Goal: Task Accomplishment & Management: Use online tool/utility

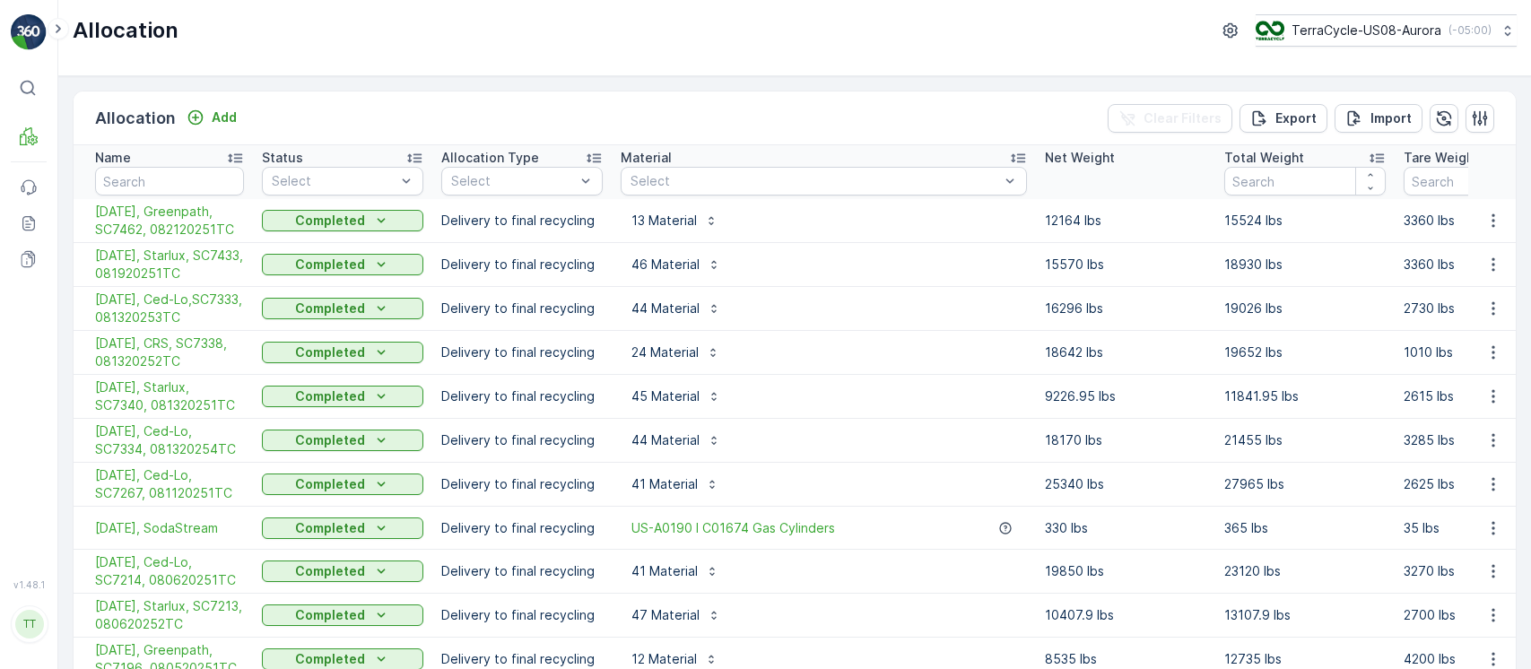
click at [1426, 33] on p "TerraCycle-US08-Aurora" at bounding box center [1367, 31] width 150 height 18
type input "rds"
click at [1380, 103] on span "TerraCycle-US06-RDS" at bounding box center [1340, 110] width 146 height 18
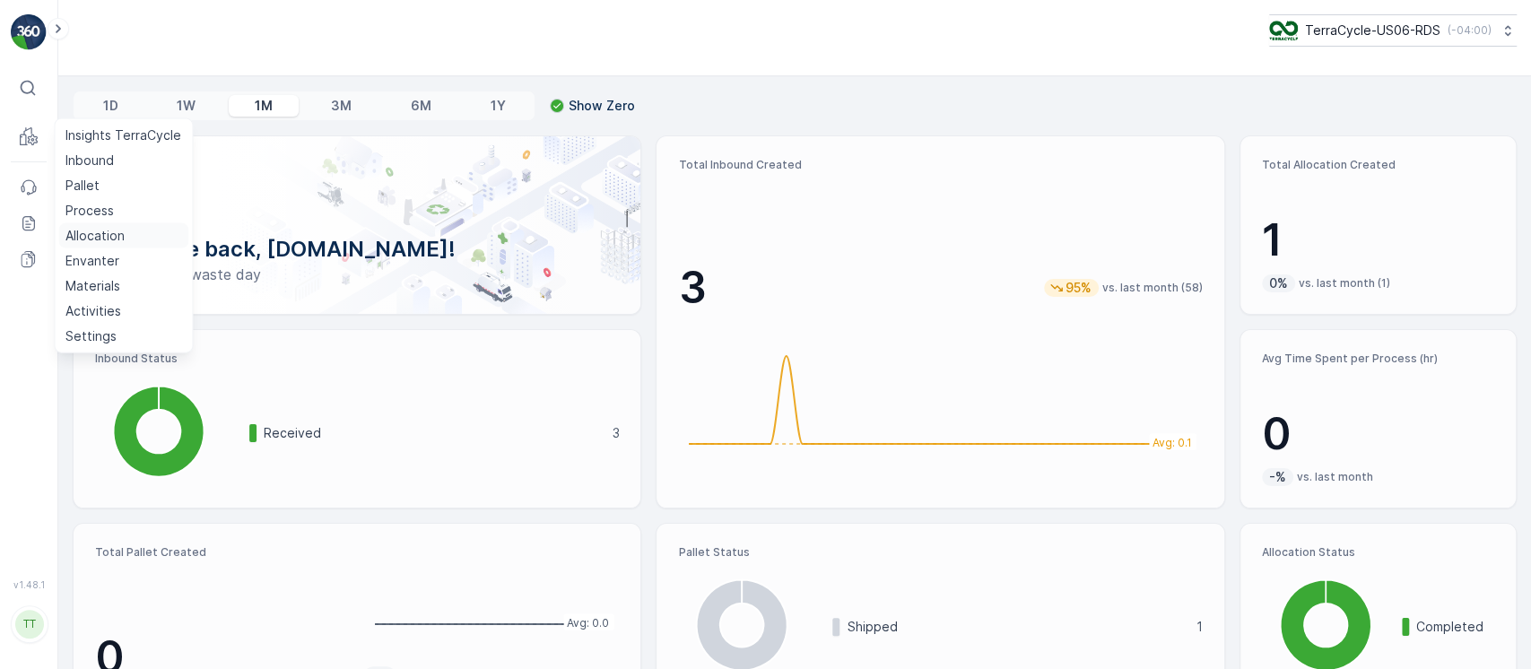
click at [104, 236] on p "Allocation" at bounding box center [94, 236] width 59 height 18
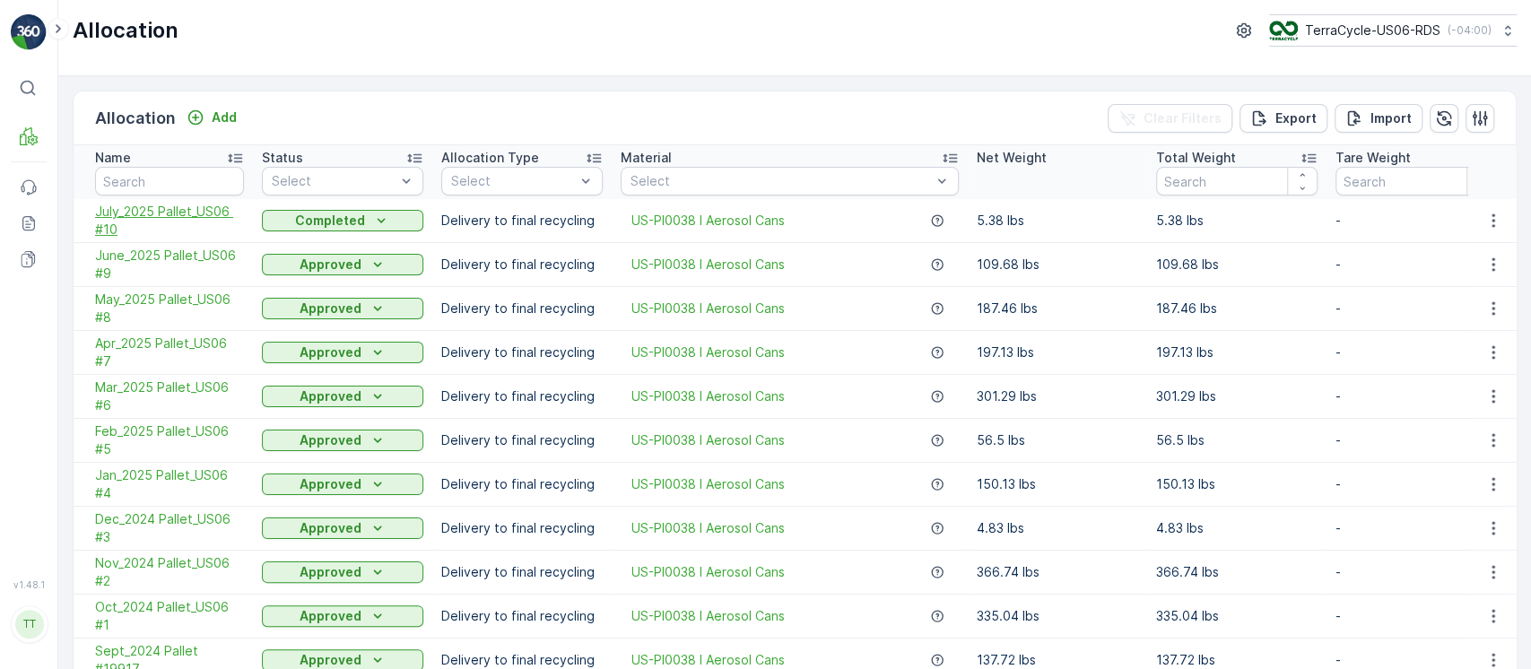
click at [166, 211] on span "July_2025 Pallet_US06 #10" at bounding box center [169, 221] width 149 height 36
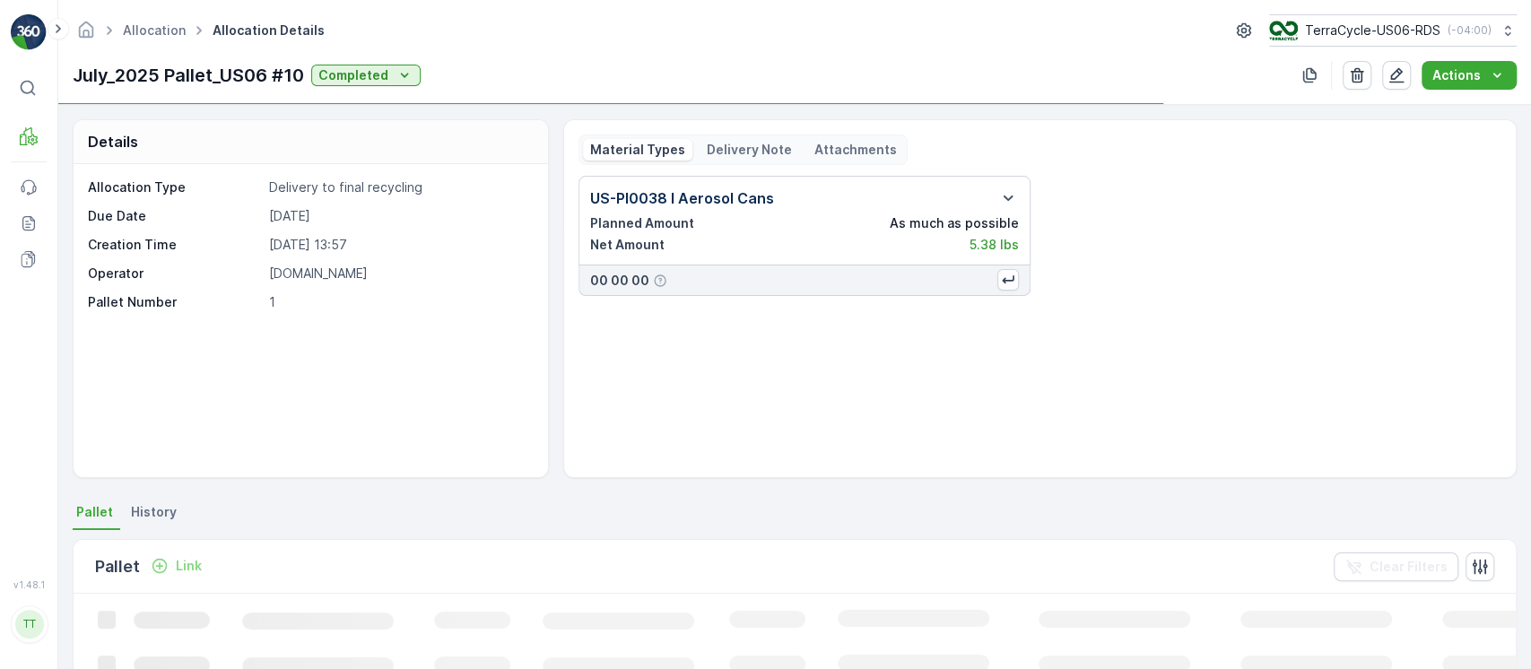
click at [301, 215] on p "[DATE]" at bounding box center [399, 216] width 261 height 18
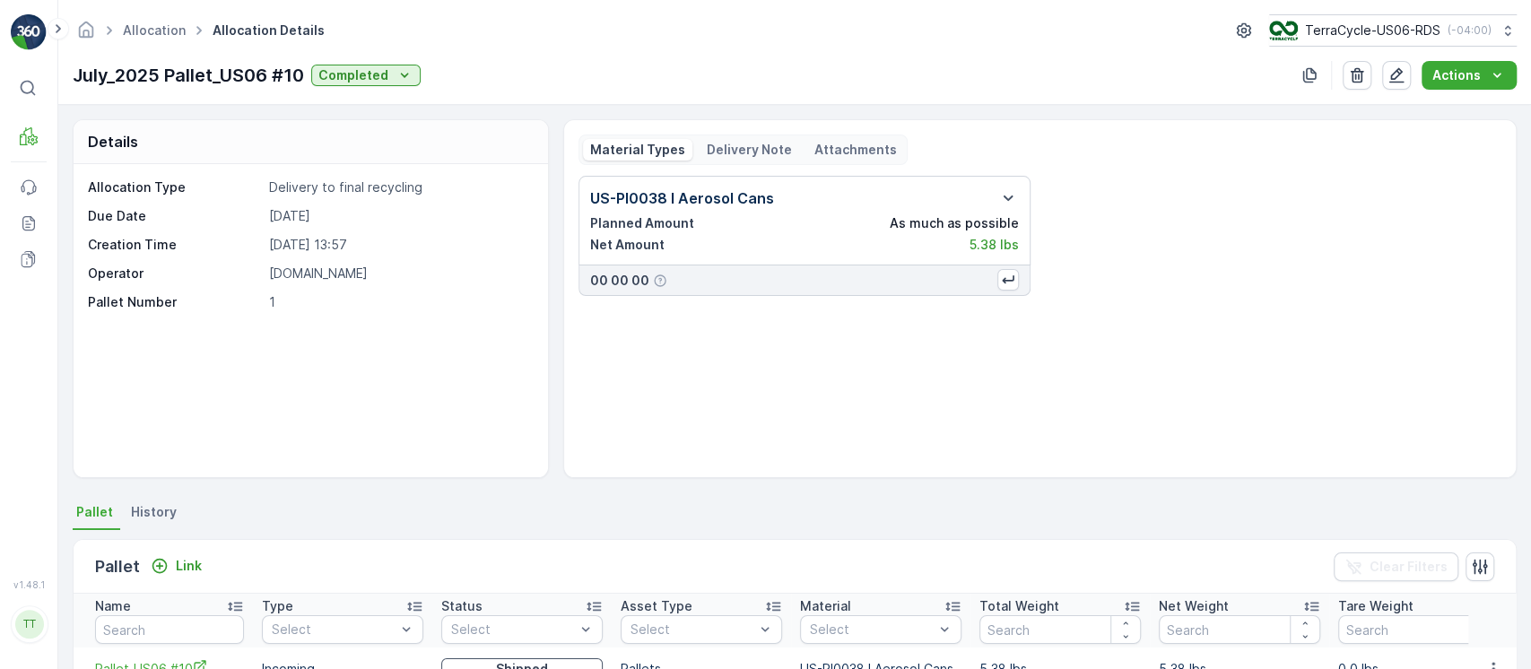
copy p "[DATE]"
click at [743, 137] on div "Material Types Delivery Note Attachments" at bounding box center [743, 150] width 329 height 31
click at [734, 145] on p "Delivery Note" at bounding box center [749, 150] width 85 height 18
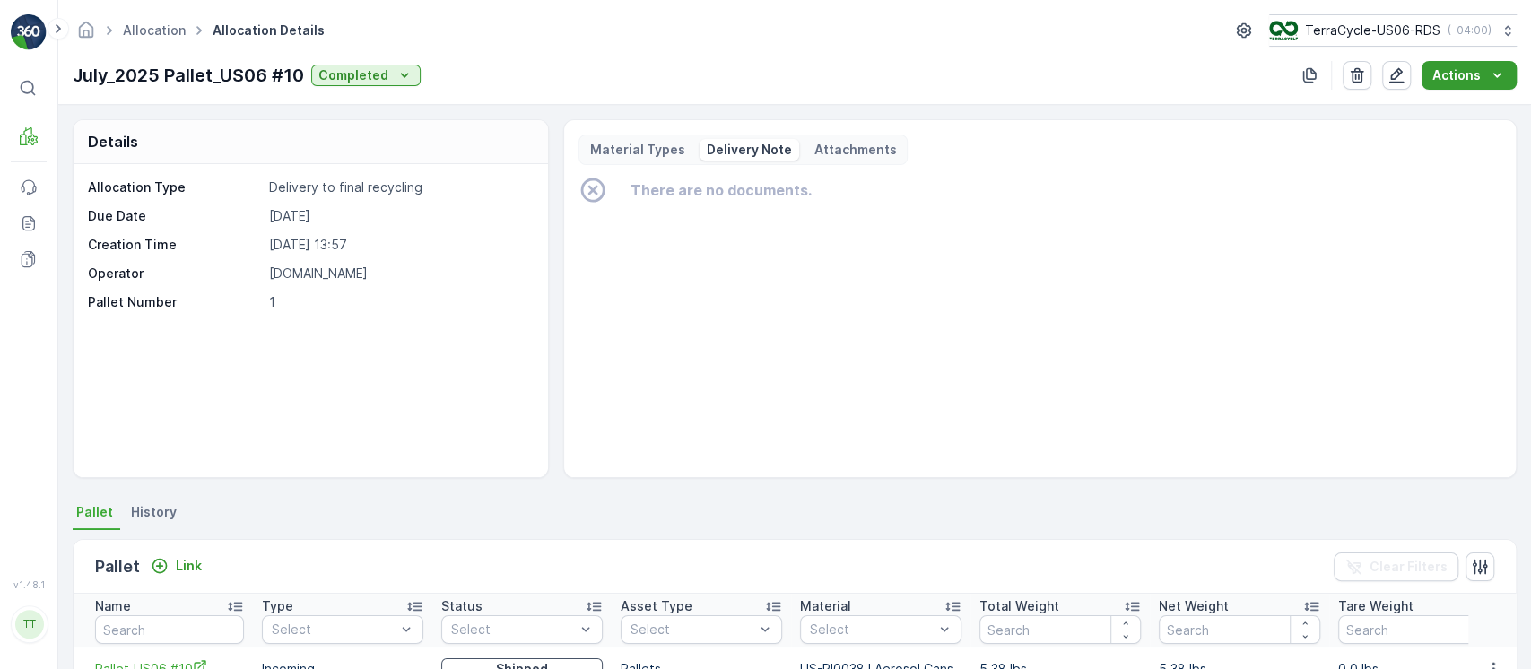
click at [1480, 75] on div "Actions" at bounding box center [1470, 75] width 74 height 18
click at [1469, 100] on span "Create Delivery Note" at bounding box center [1461, 109] width 129 height 18
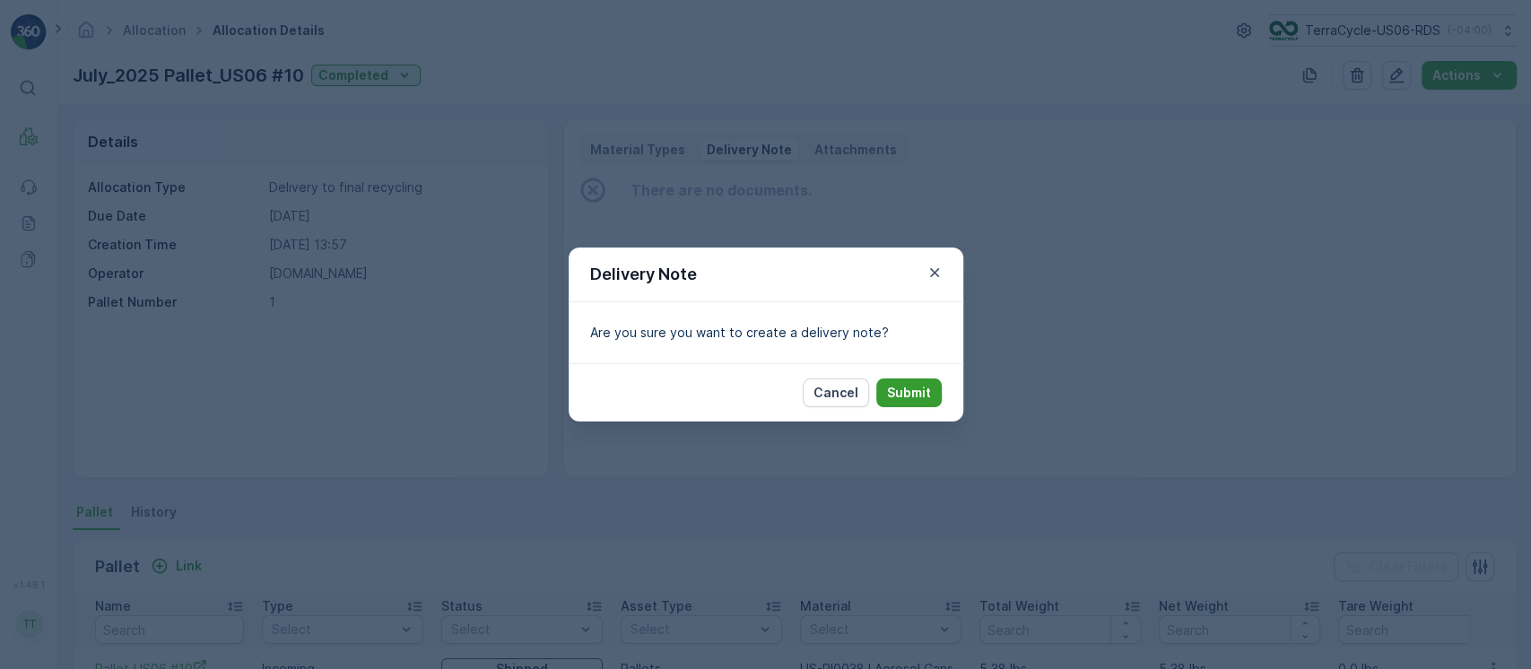
click at [905, 398] on p "Submit" at bounding box center [909, 393] width 44 height 18
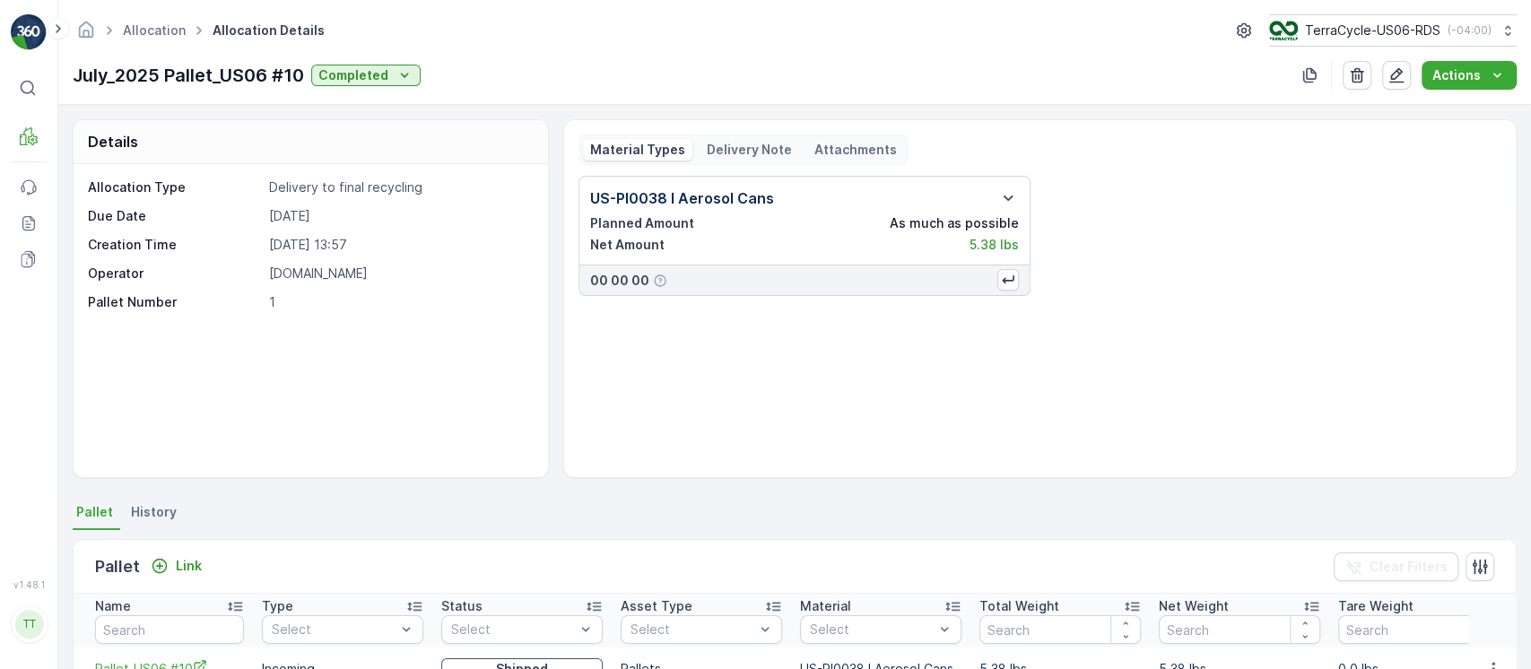
click at [747, 147] on p "Delivery Note" at bounding box center [749, 150] width 85 height 18
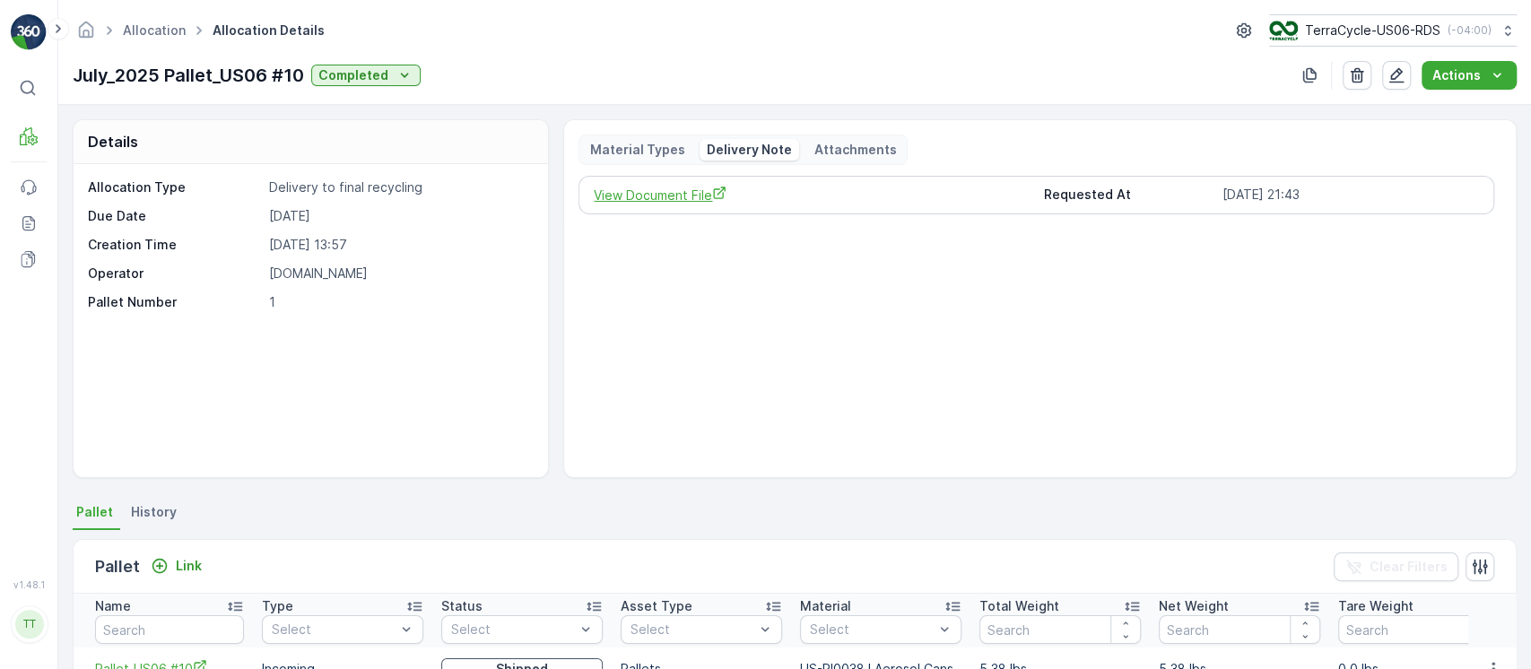
click at [709, 191] on span "View Document File" at bounding box center [811, 195] width 435 height 19
